Goal: Task Accomplishment & Management: Manage account settings

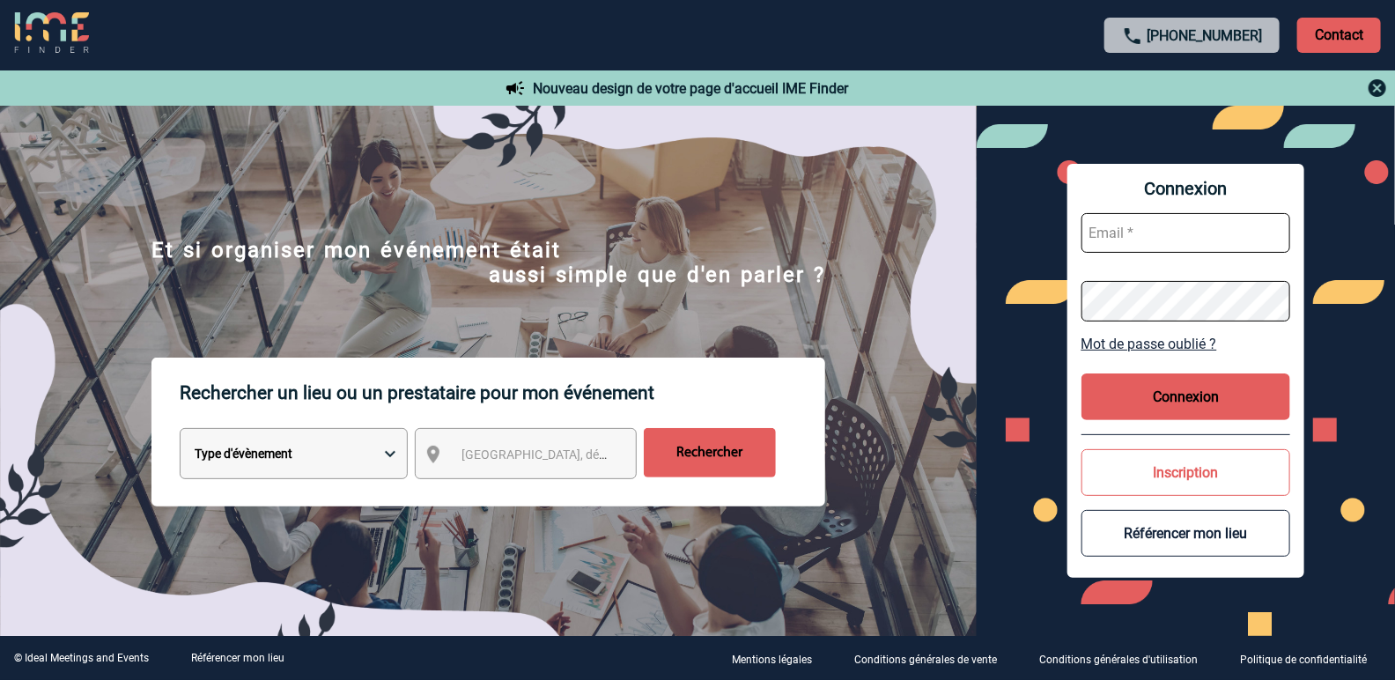
type input "vkalb@ime-groupe.com"
click at [1152, 412] on button "Connexion" at bounding box center [1186, 396] width 210 height 47
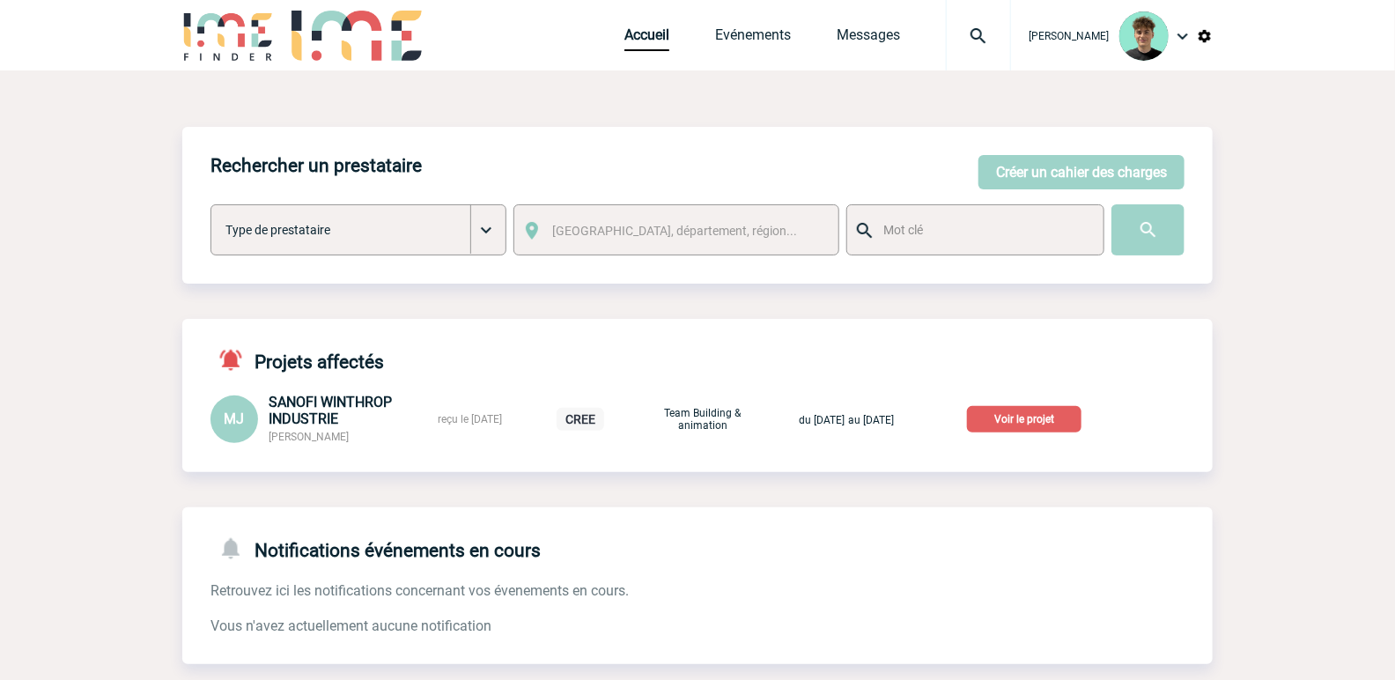
click at [989, 26] on img at bounding box center [978, 36] width 63 height 21
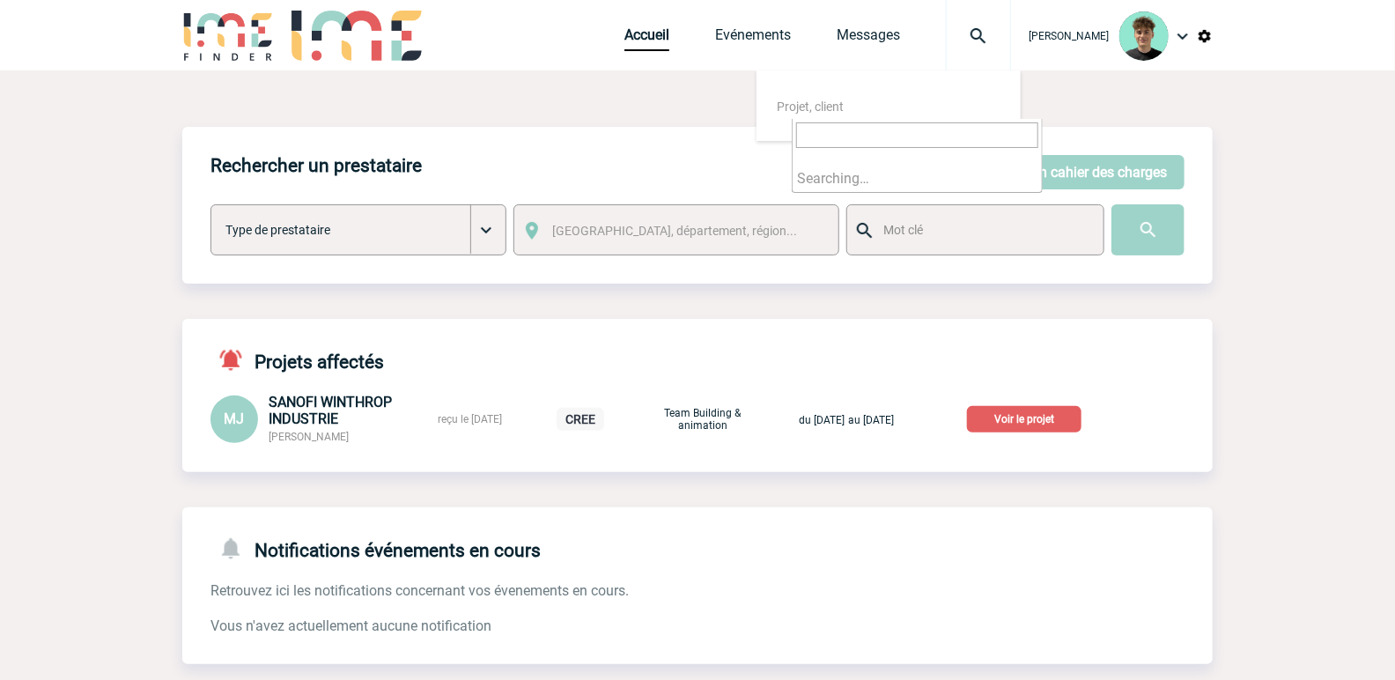
paste input "2000425071"
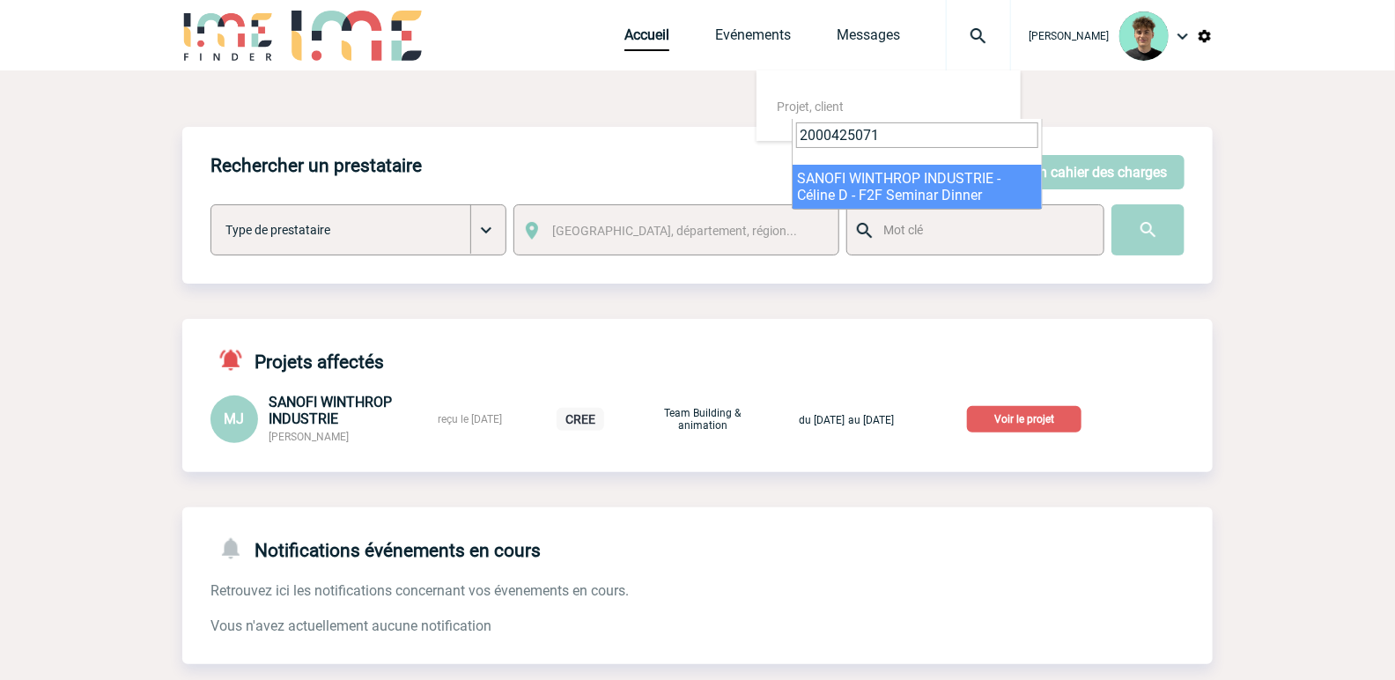
type input "2000425071"
select select "24572"
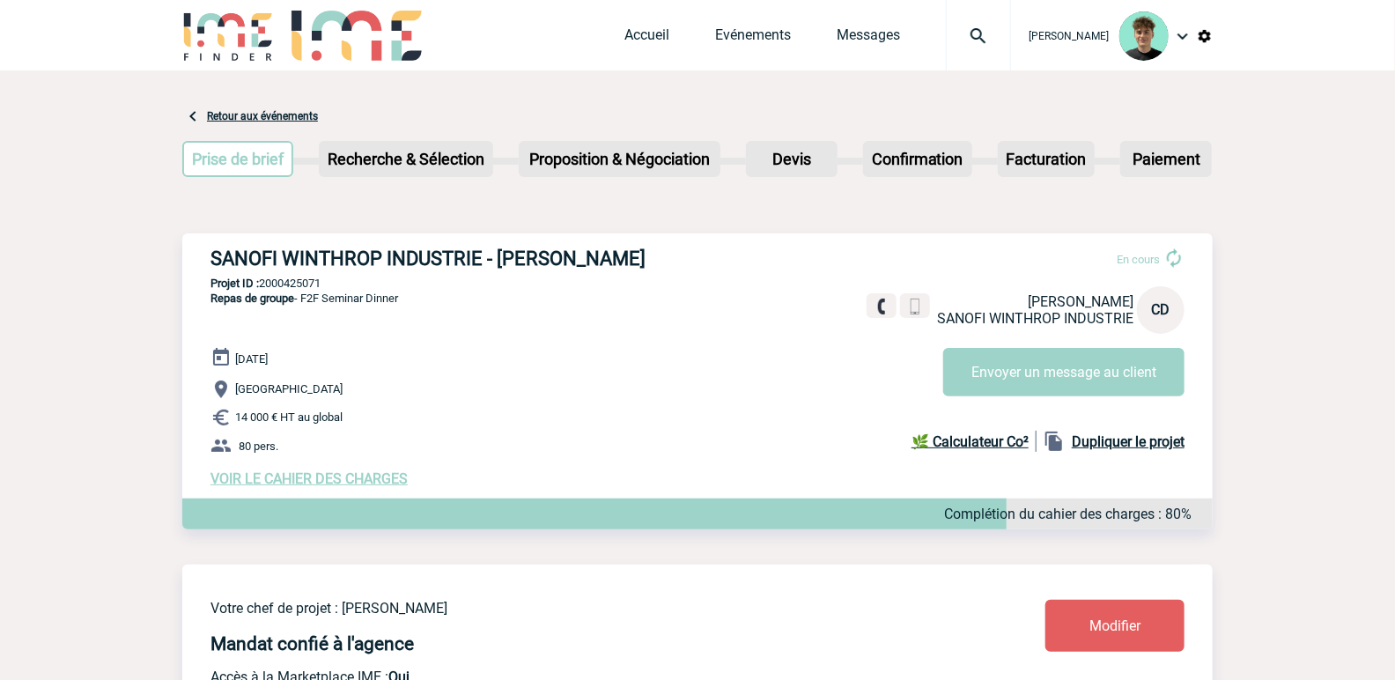
click at [288, 479] on span "VOIR LE CAHIER DES CHARGES" at bounding box center [308, 478] width 197 height 17
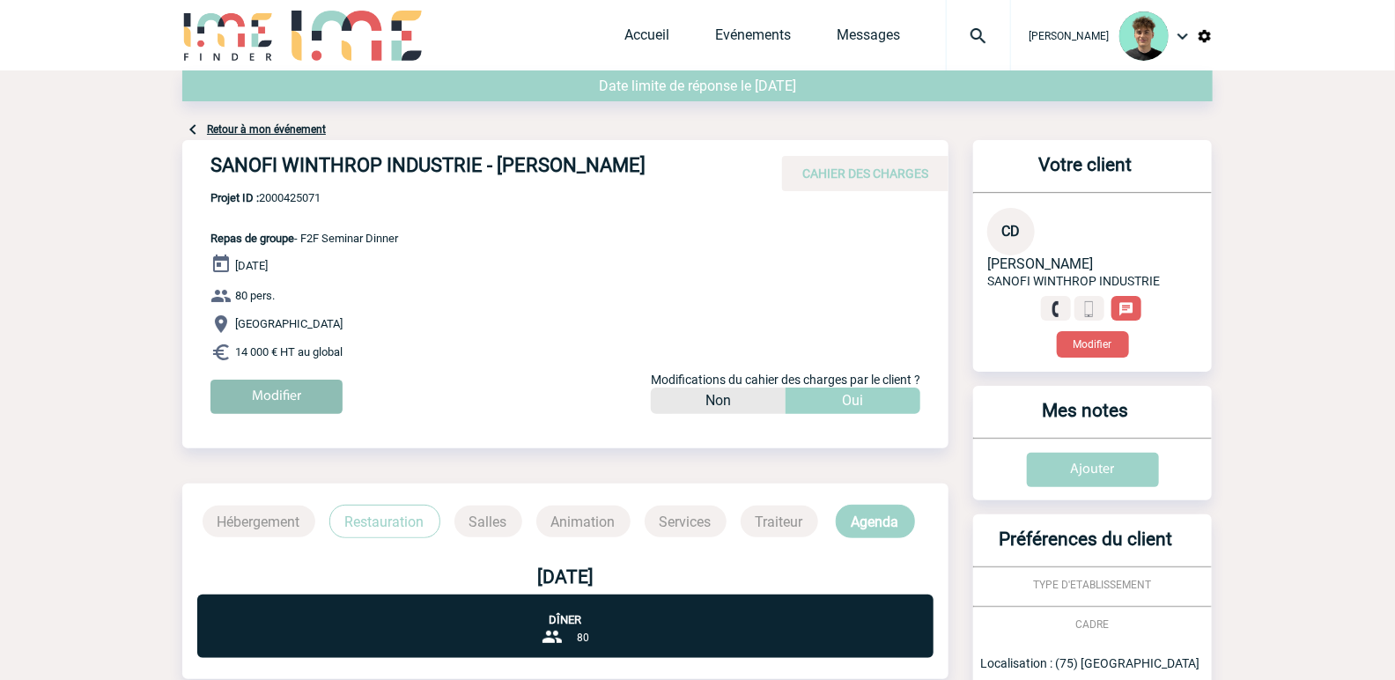
click at [292, 397] on input "Modifier" at bounding box center [276, 397] width 132 height 34
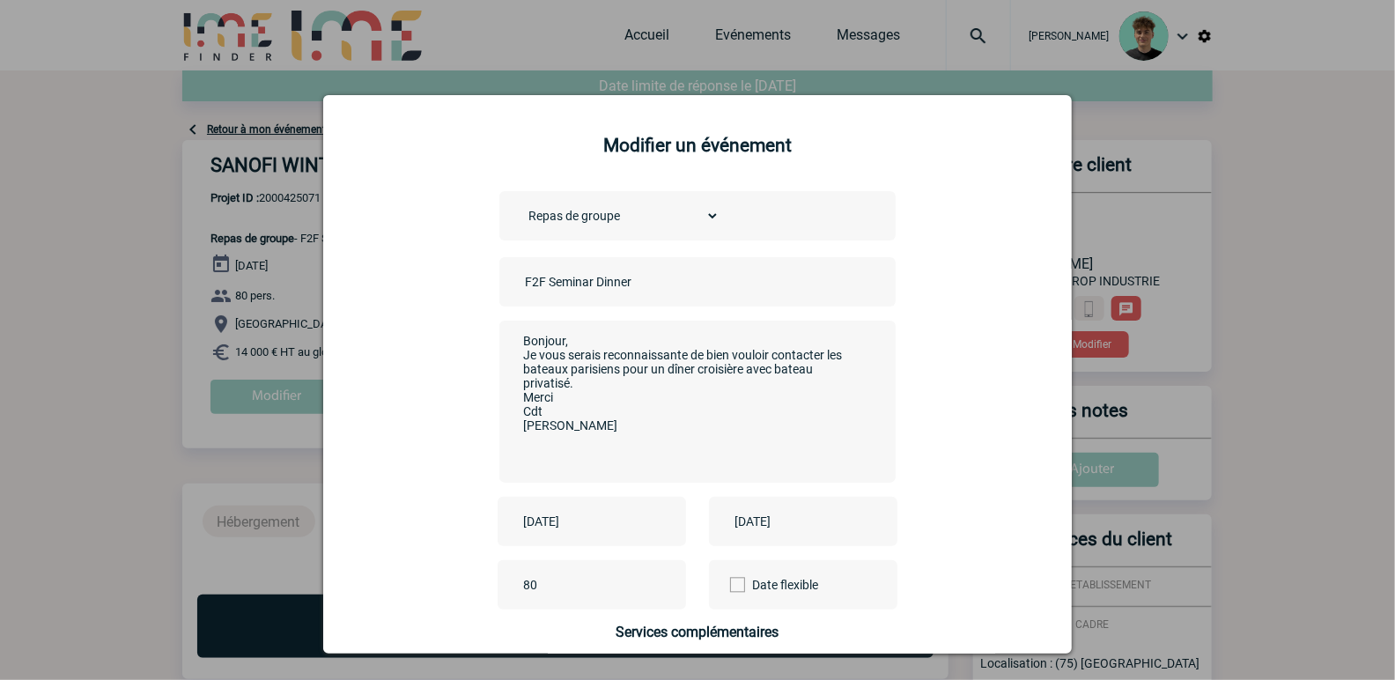
click at [520, 279] on input "F2F Seminar Dinner" at bounding box center [643, 281] width 247 height 23
click at [577, 280] on input "CENTRALISTAION - F2F Seminar Dinner" at bounding box center [643, 281] width 247 height 23
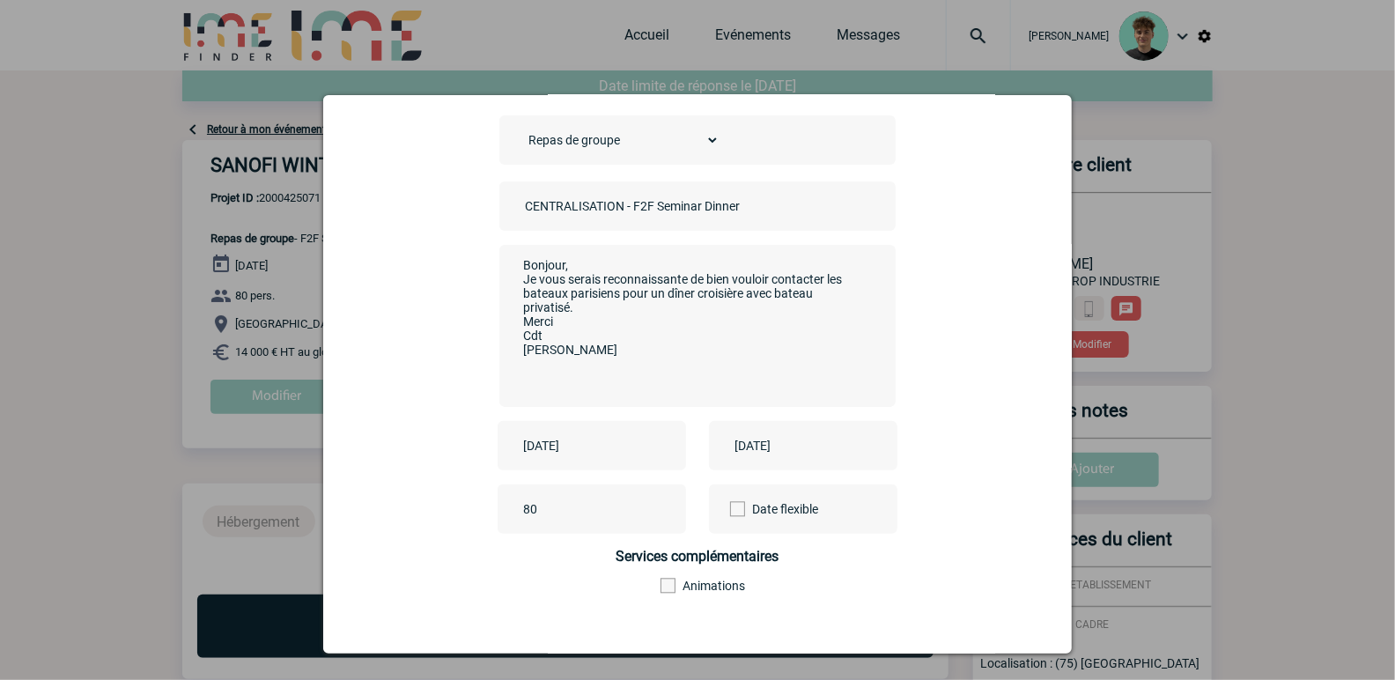
scroll to position [169, 0]
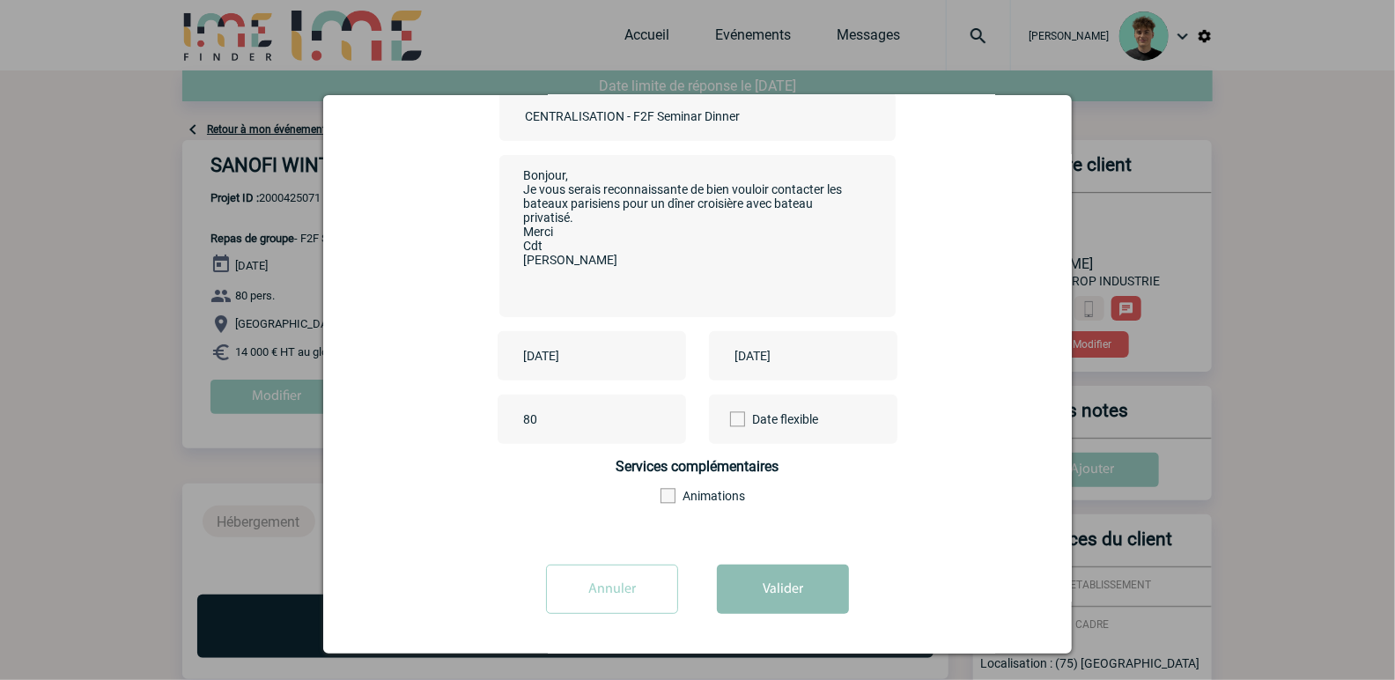
type input "CENTRALISATION - F2F Seminar Dinner"
click at [766, 593] on button "Valider" at bounding box center [783, 588] width 132 height 49
